Goal: Information Seeking & Learning: Learn about a topic

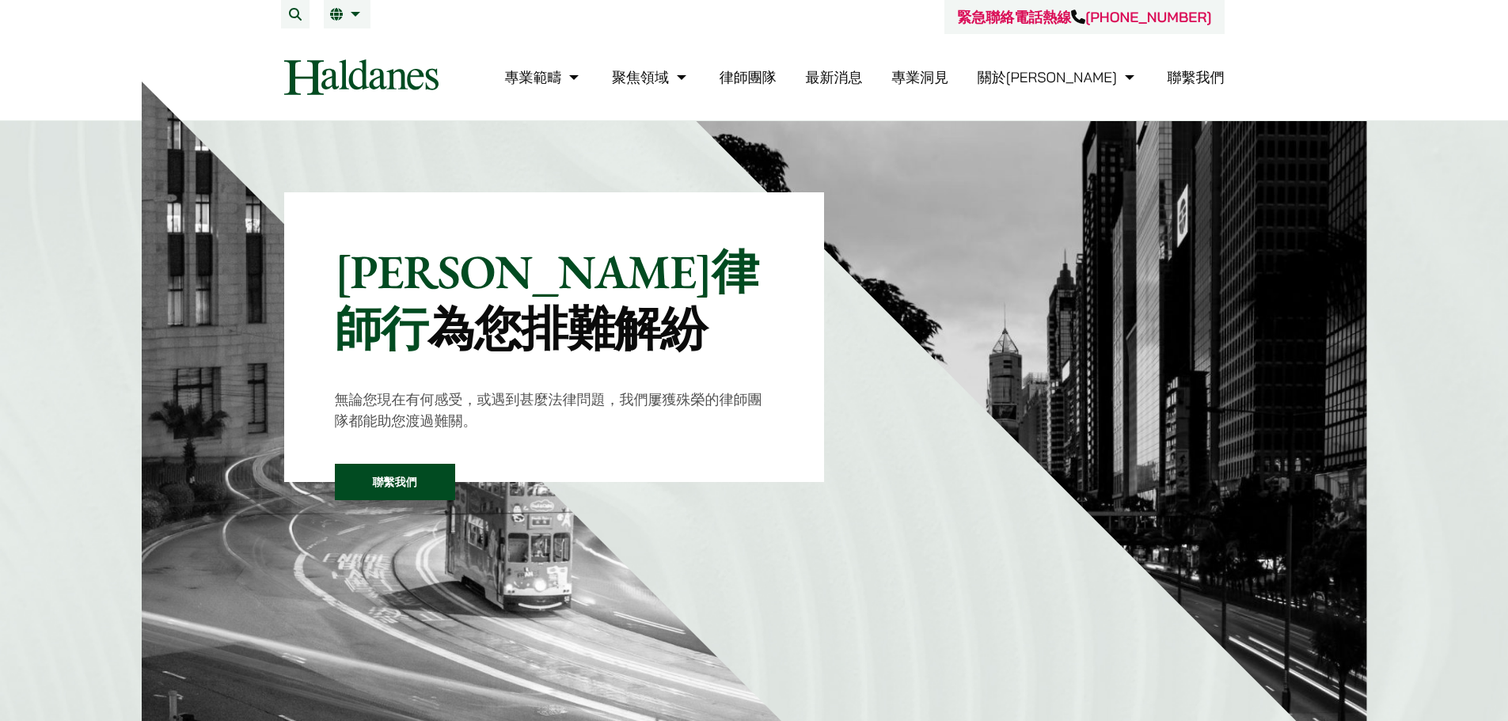
drag, startPoint x: 807, startPoint y: 88, endPoint x: 817, endPoint y: 77, distance: 15.1
click at [777, 88] on li "律師團隊" at bounding box center [748, 77] width 57 height 34
click at [777, 75] on link "律師團隊" at bounding box center [748, 77] width 57 height 18
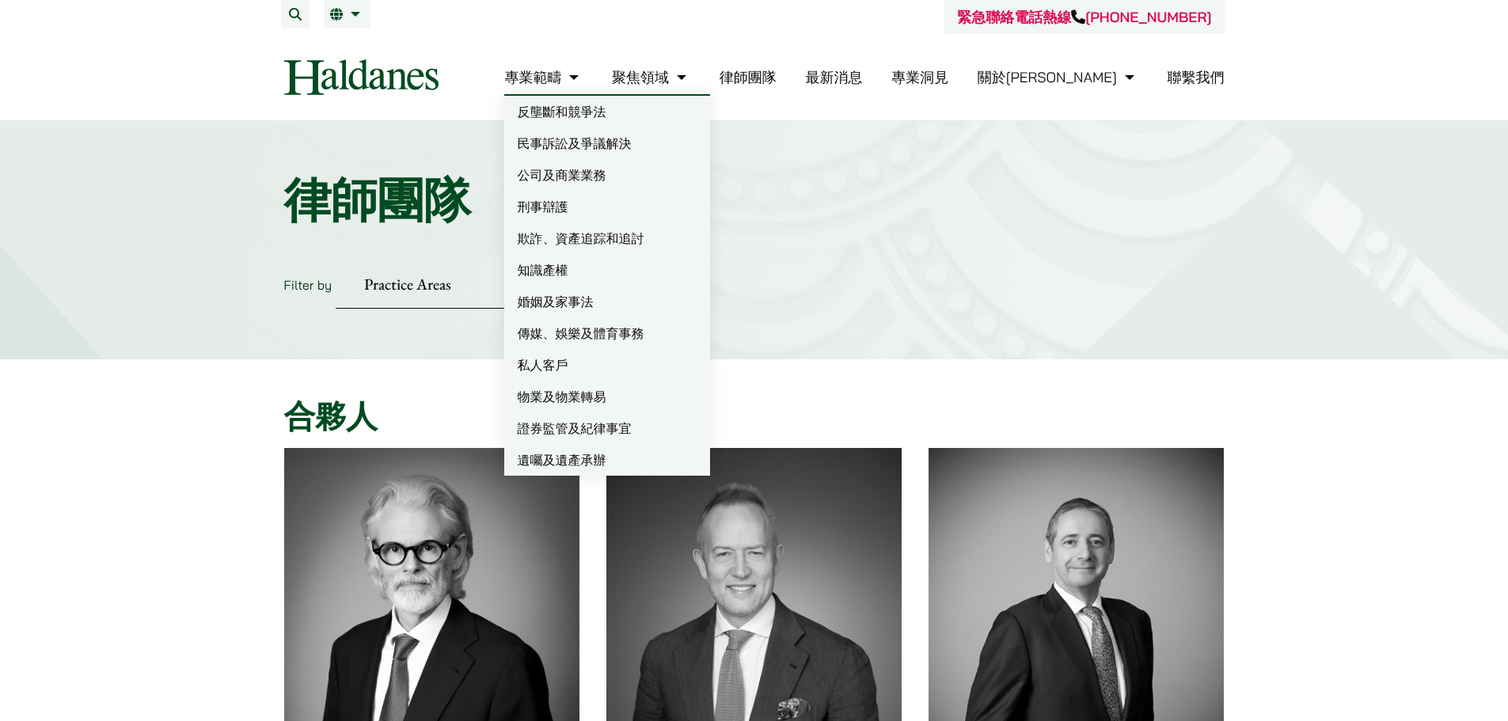
click at [636, 150] on link "民事訴訟及爭議解決" at bounding box center [607, 143] width 206 height 32
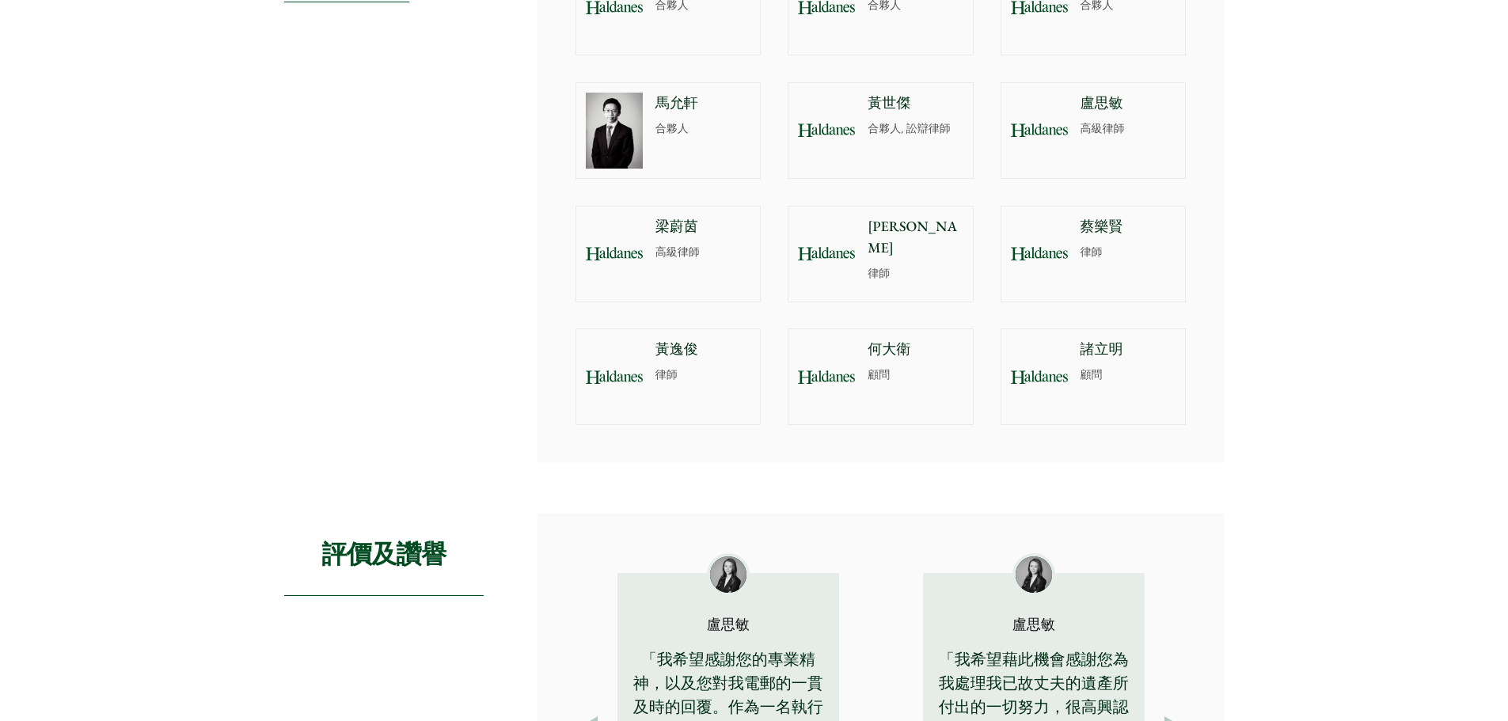
scroll to position [1584, 0]
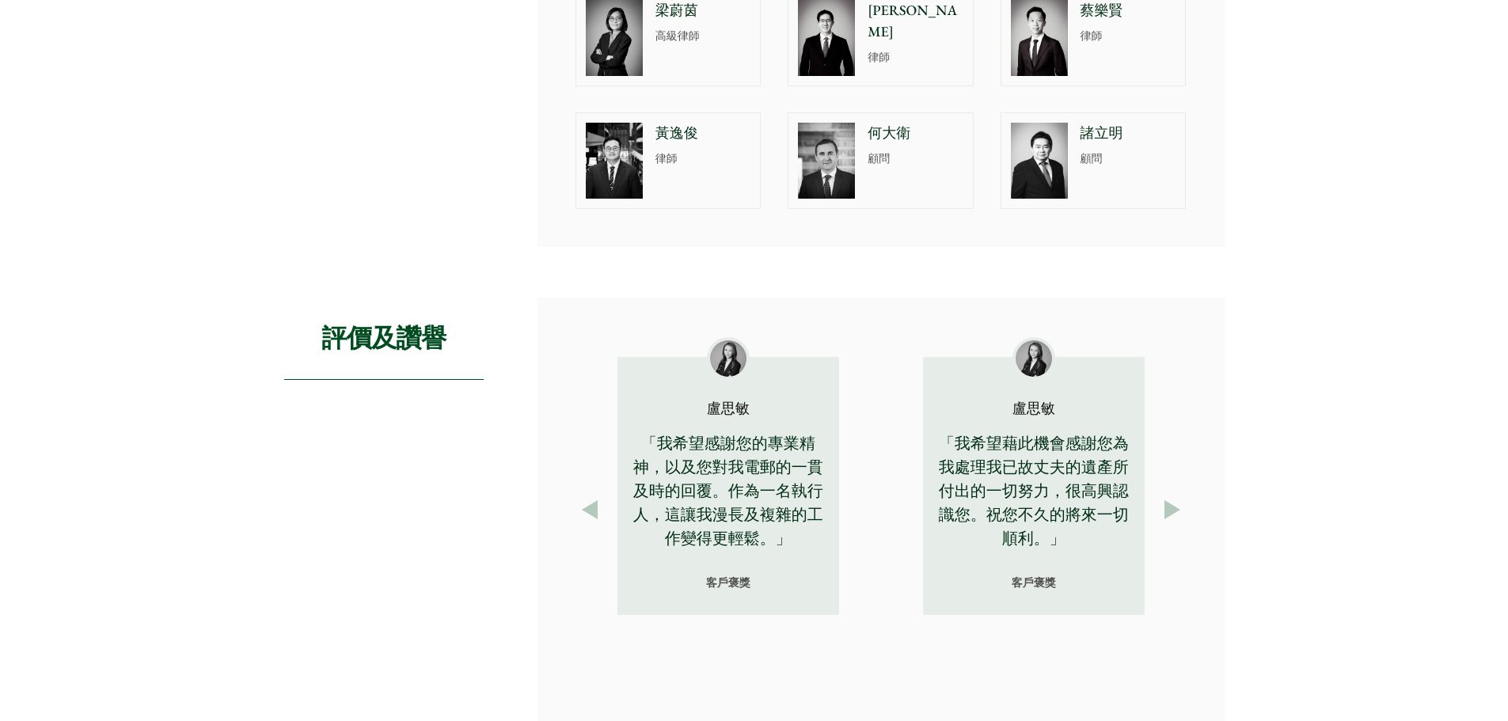
click at [589, 508] on button "Previous" at bounding box center [590, 510] width 29 height 29
